Goal: Information Seeking & Learning: Learn about a topic

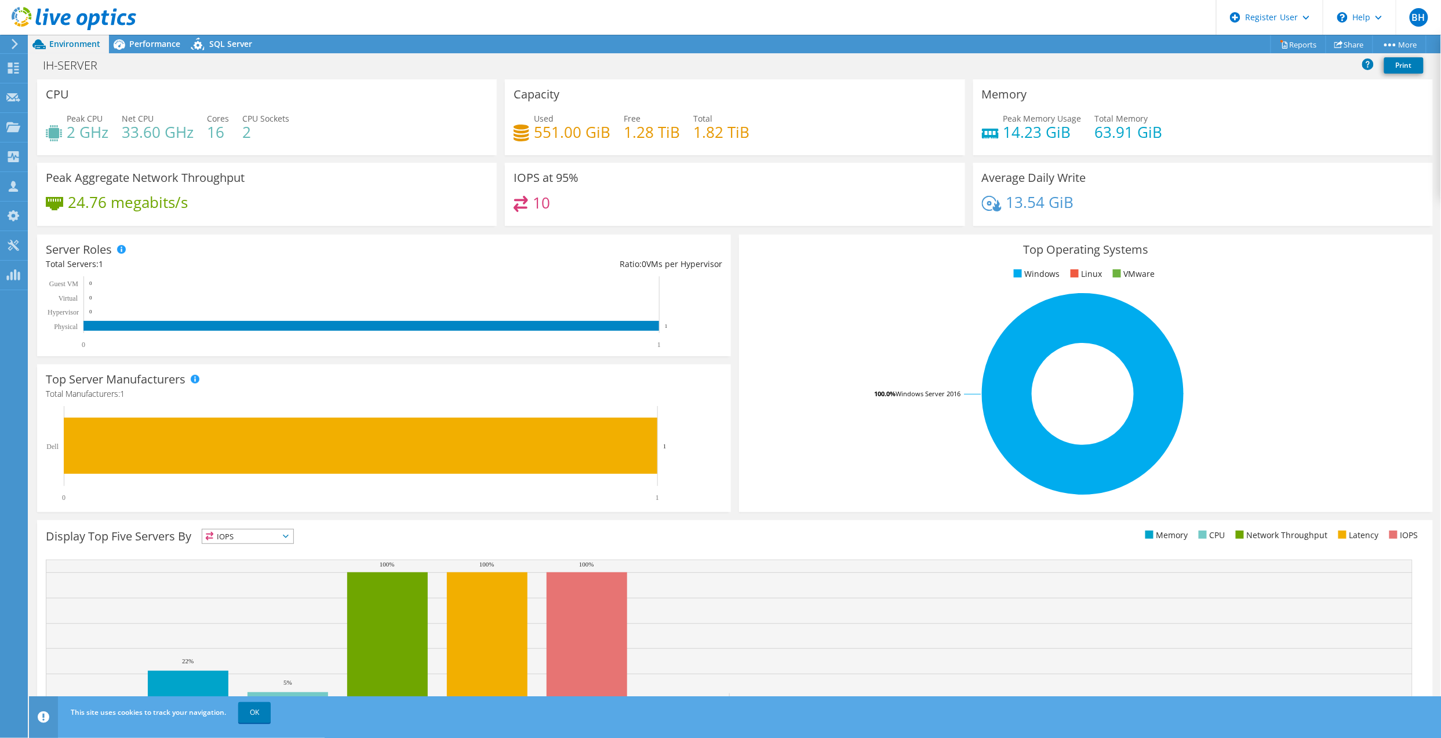
click at [434, 151] on div "CPU Peak CPU 2 GHz Net CPU 33.60 GHz Cores 16 CPU Sockets 2" at bounding box center [267, 117] width 460 height 76
click at [802, 521] on div "Display Top Five Servers By IOPS IOPS" at bounding box center [735, 634] width 1396 height 226
click at [787, 306] on rect at bounding box center [1083, 394] width 671 height 203
drag, startPoint x: 511, startPoint y: 88, endPoint x: 584, endPoint y: 100, distance: 74.6
click at [584, 100] on div "Capacity Used 551.00 GiB Free 1.28 TiB Total 1.82 TiB" at bounding box center [735, 117] width 460 height 76
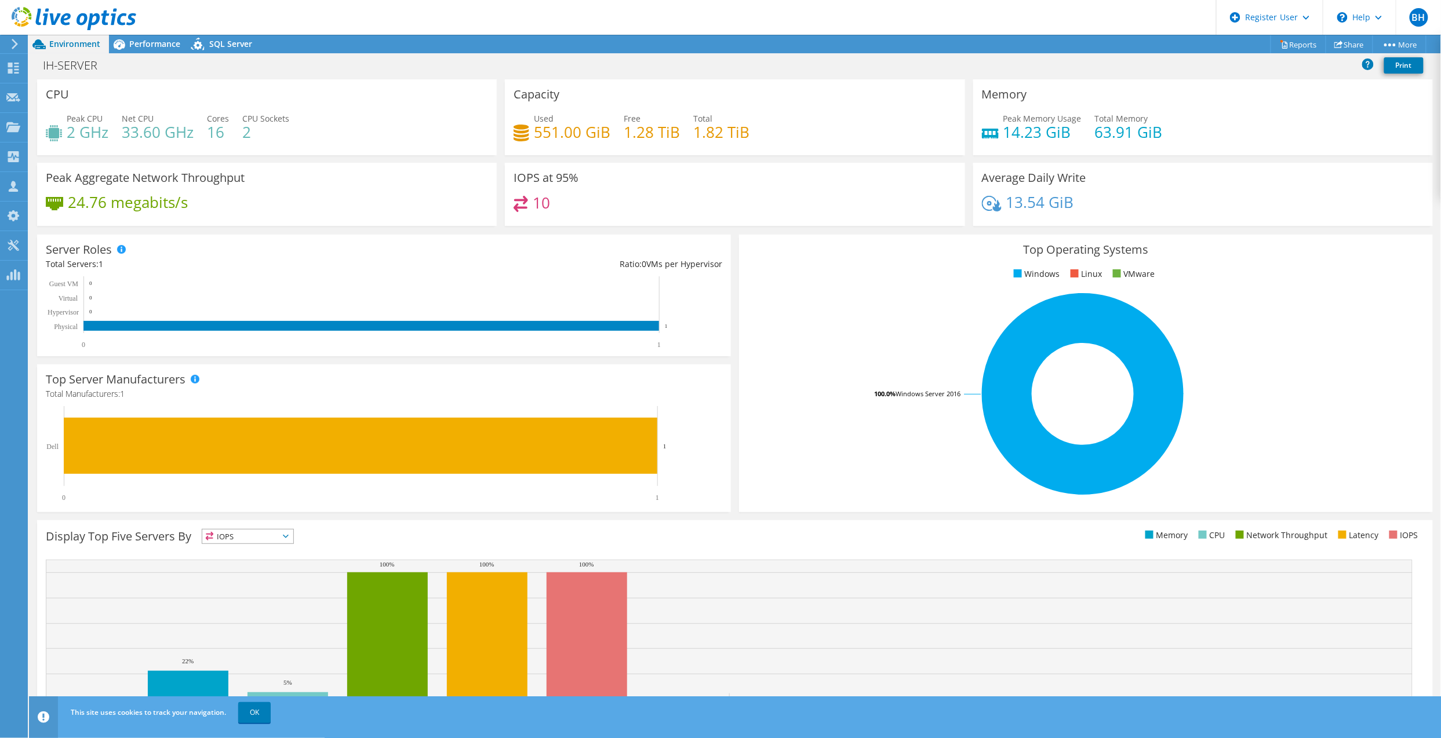
click at [584, 100] on div "Capacity Used 551.00 GiB Free 1.28 TiB Total 1.82 TiB" at bounding box center [735, 117] width 460 height 76
drag, startPoint x: 584, startPoint y: 100, endPoint x: 511, endPoint y: 93, distance: 74.0
click at [511, 93] on div "Capacity Used 551.00 GiB Free 1.28 TiB Total 1.82 TiB" at bounding box center [735, 117] width 460 height 76
click at [514, 93] on h3 "Capacity" at bounding box center [537, 94] width 46 height 13
click at [705, 365] on div "Top Server Manufacturers Manufacturers are shown for physical servers and hyper…" at bounding box center [384, 439] width 694 height 148
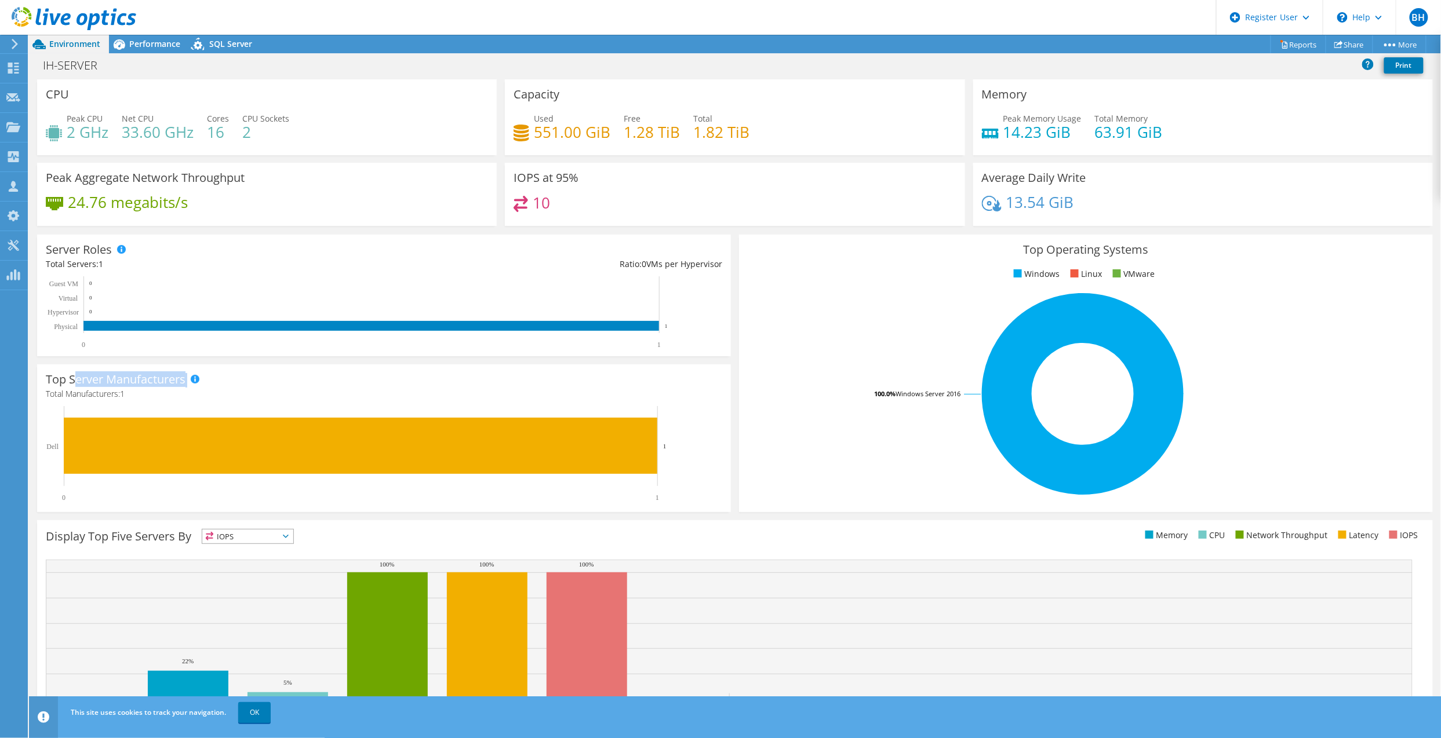
drag, startPoint x: 74, startPoint y: 381, endPoint x: 220, endPoint y: 377, distance: 146.1
click at [220, 377] on div "Top Server Manufacturers Total Manufacturers: 1 0 1 Dell 1" at bounding box center [384, 439] width 694 height 148
click at [220, 377] on div "Top Server Manufacturers Manufacturers are shown for physical servers and hyper…" at bounding box center [384, 439] width 694 height 148
